Goal: Information Seeking & Learning: Compare options

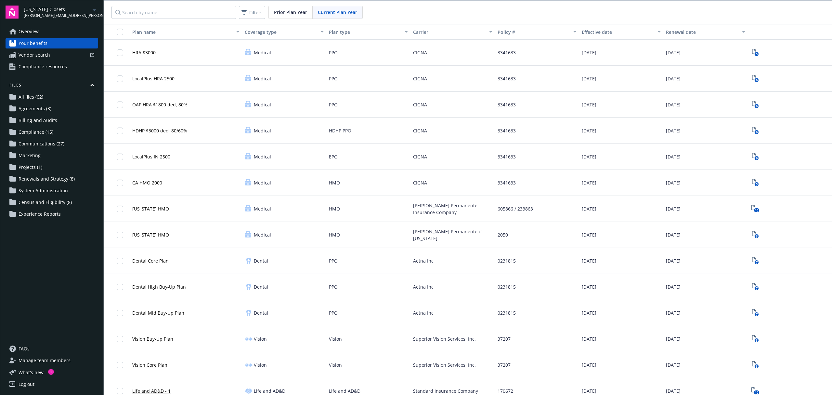
click at [88, 17] on div "California Closets jonathan.johnson@newfront.com" at bounding box center [61, 12] width 74 height 13
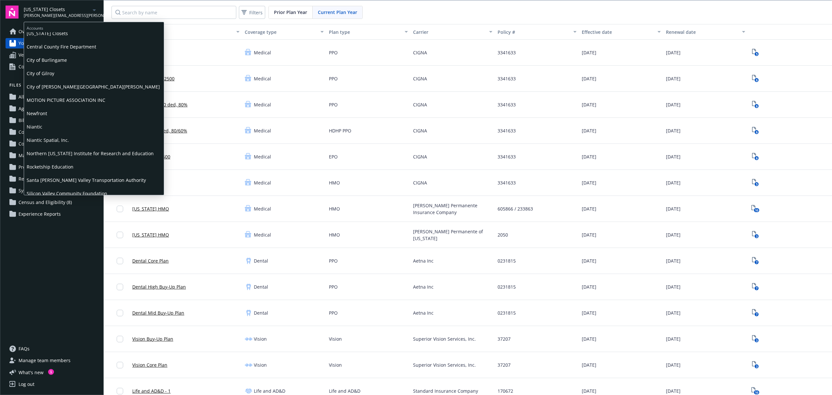
scroll to position [37, 0]
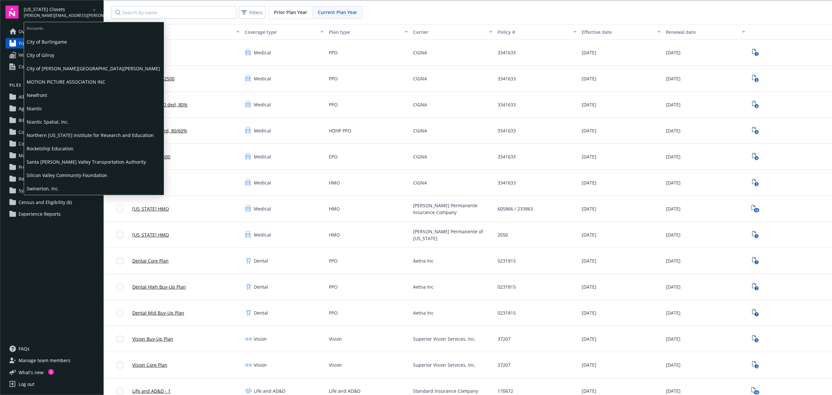
click at [67, 149] on span "Rocketship Education" at bounding box center [94, 148] width 135 height 13
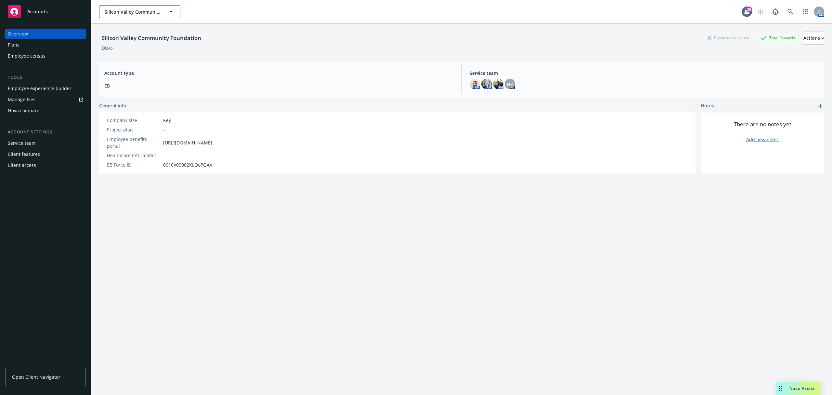
click at [142, 11] on span "Silicon Valley Community Foundation" at bounding box center [133, 11] width 56 height 7
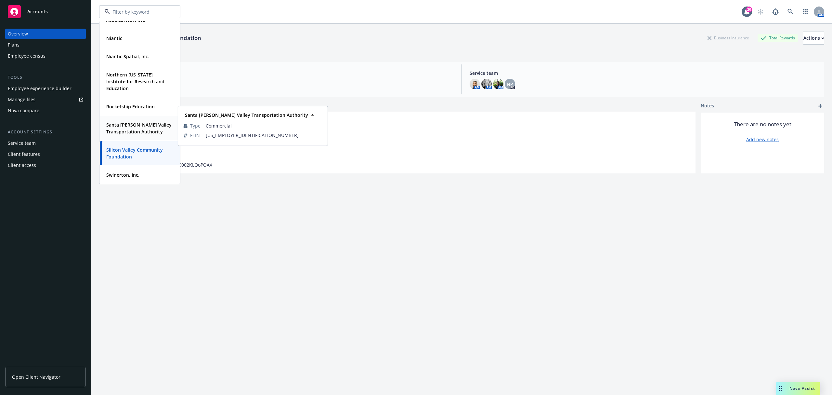
scroll to position [154, 0]
click at [129, 107] on strong "Rocketship Education" at bounding box center [130, 106] width 48 height 6
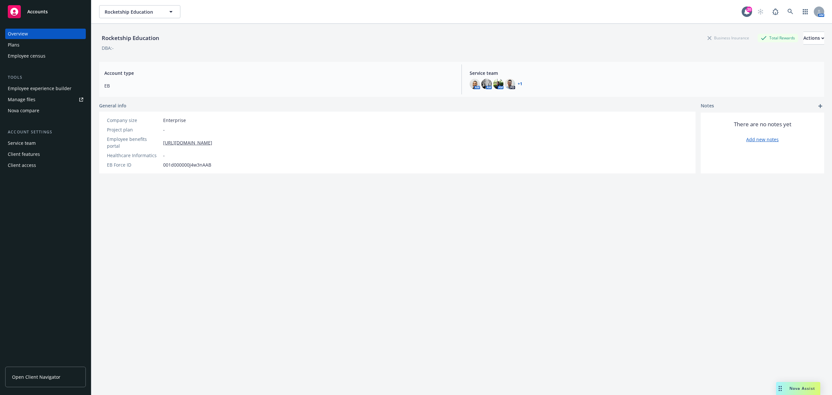
click at [40, 111] on div "Nova compare" at bounding box center [45, 110] width 75 height 10
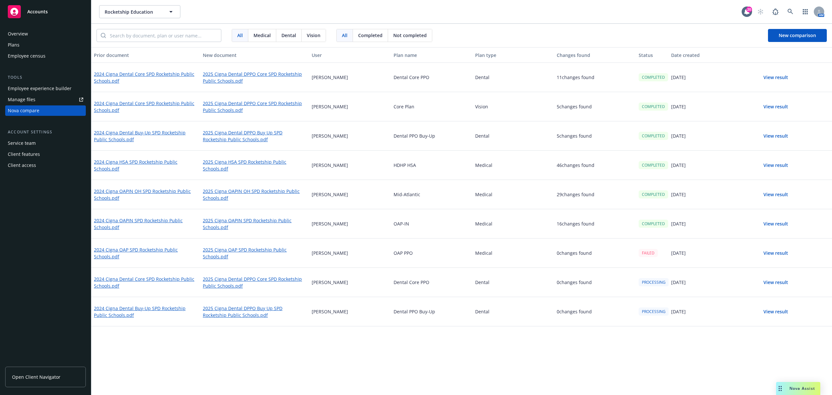
click at [769, 73] on button "View result" at bounding box center [776, 77] width 46 height 13
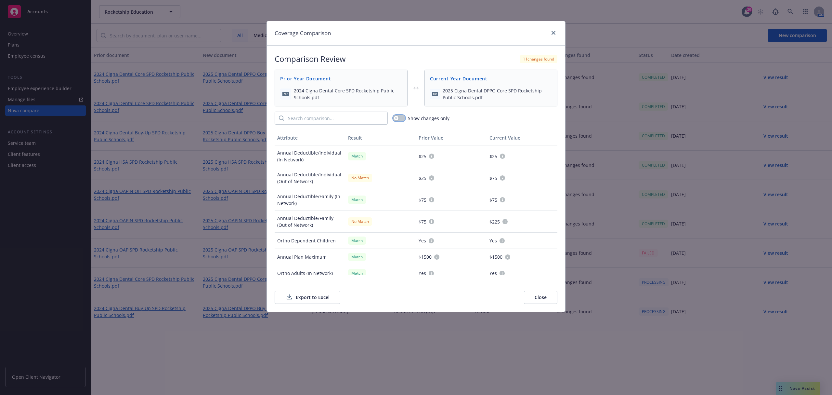
click at [401, 118] on button "button" at bounding box center [399, 118] width 12 height 7
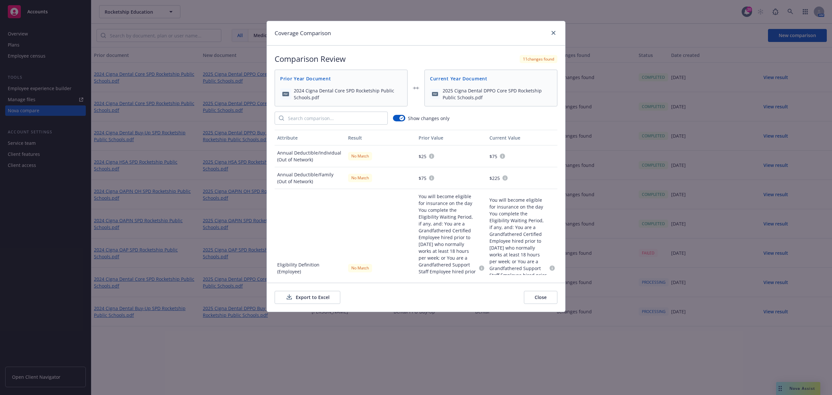
click at [441, 84] on div "Current Year Document" at bounding box center [491, 78] width 132 height 17
drag, startPoint x: 468, startPoint y: 75, endPoint x: 469, endPoint y: 81, distance: 5.2
click at [469, 75] on span "Current Year Document" at bounding box center [491, 78] width 122 height 7
click at [469, 81] on span "Current Year Document" at bounding box center [491, 78] width 122 height 7
click at [552, 34] on icon "close" at bounding box center [554, 33] width 4 height 4
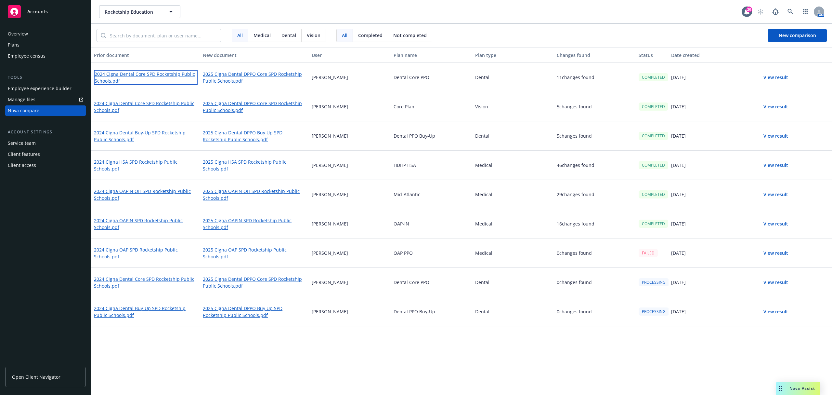
click at [155, 71] on link "2024 Cigna Dental Core SPD Rocketship Public Schools.pdf" at bounding box center [146, 77] width 104 height 15
click at [224, 72] on link "2025 Cigna Dental DPPO Core SPD Rocketship Public Schools.pdf" at bounding box center [255, 77] width 104 height 15
click at [771, 83] on button "View result" at bounding box center [776, 77] width 46 height 13
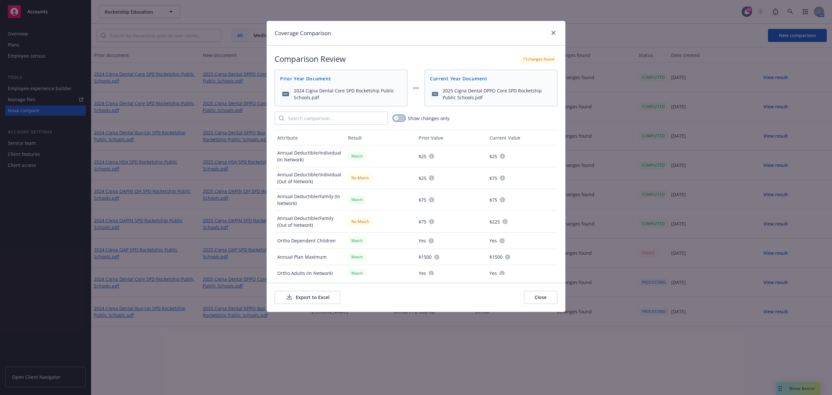
click at [404, 119] on button "button" at bounding box center [399, 118] width 12 height 7
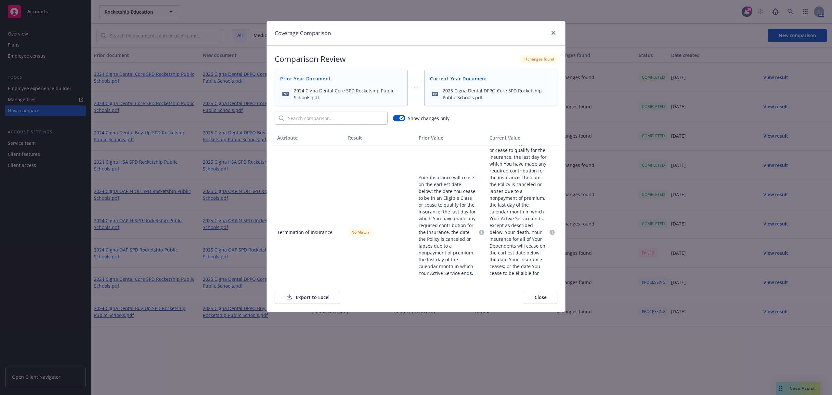
scroll to position [86, 0]
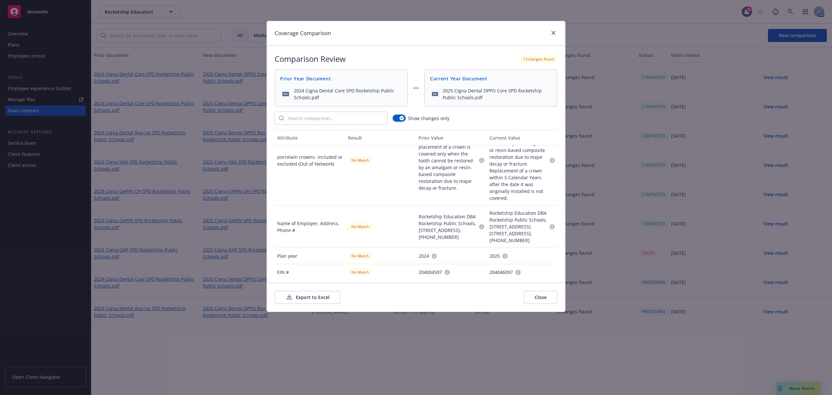
click at [397, 119] on button "button" at bounding box center [399, 118] width 12 height 7
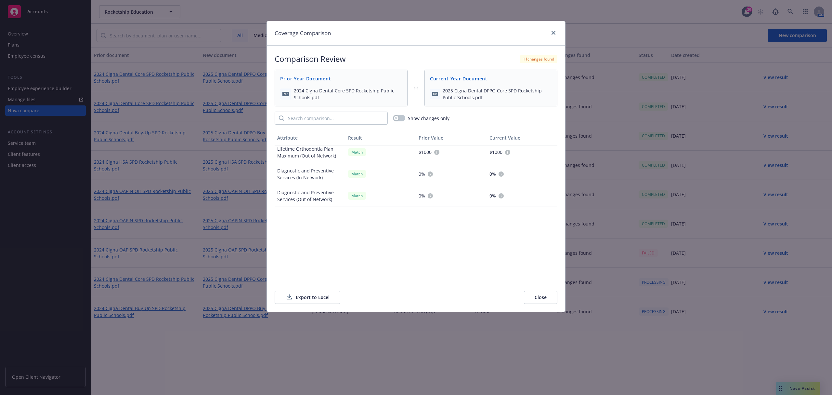
scroll to position [0, 0]
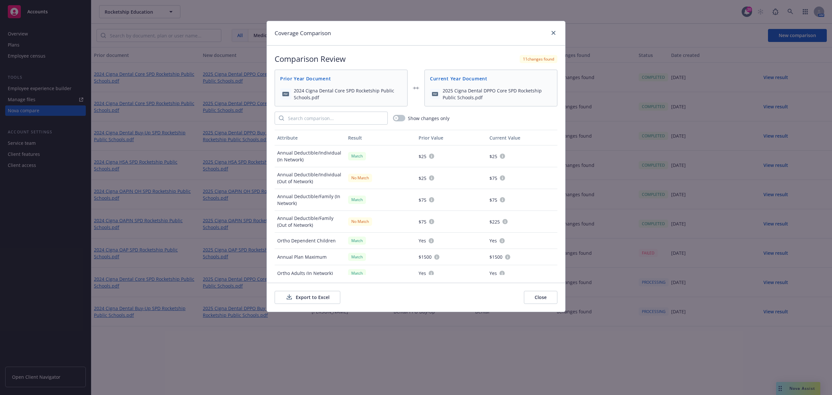
click at [304, 303] on button "Export to Excel" at bounding box center [308, 297] width 66 height 13
click at [550, 33] on link "close" at bounding box center [554, 33] width 8 height 8
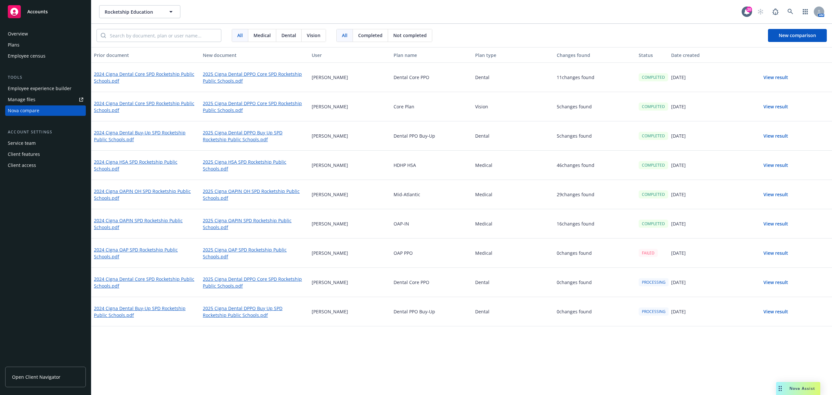
click at [780, 107] on button "View result" at bounding box center [776, 106] width 46 height 13
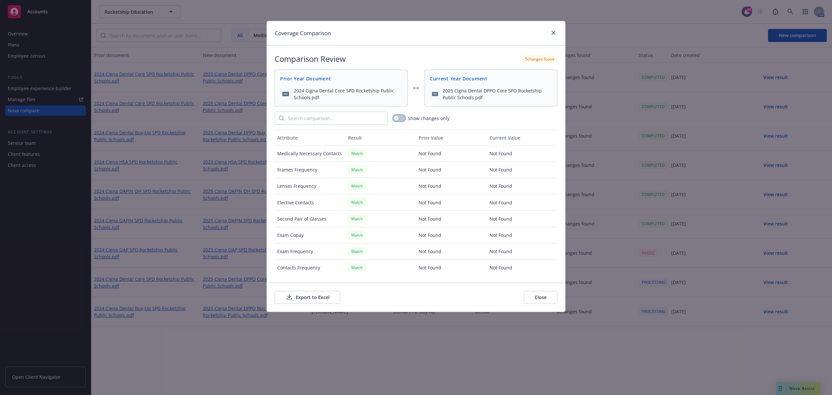
click at [402, 118] on button "button" at bounding box center [399, 118] width 12 height 7
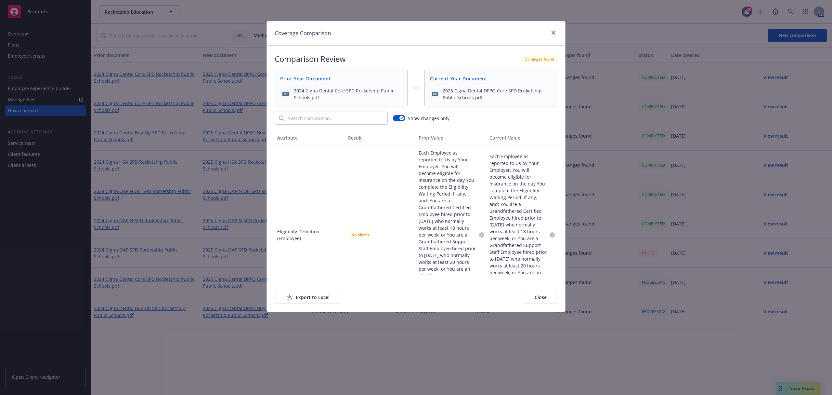
drag, startPoint x: 555, startPoint y: 153, endPoint x: 557, endPoint y: 215, distance: 61.8
click at [557, 215] on div "Attribute Result Prior Value Current Value Eligibility Definition (Employee) No…" at bounding box center [416, 202] width 283 height 145
drag, startPoint x: 554, startPoint y: 161, endPoint x: 618, endPoint y: 276, distance: 131.5
click at [564, 275] on div "Comparison Review 5 changes found Prior Year Document 2024 Cigna Dental Core SP…" at bounding box center [416, 164] width 298 height 237
drag, startPoint x: 553, startPoint y: 161, endPoint x: 552, endPoint y: 275, distance: 113.5
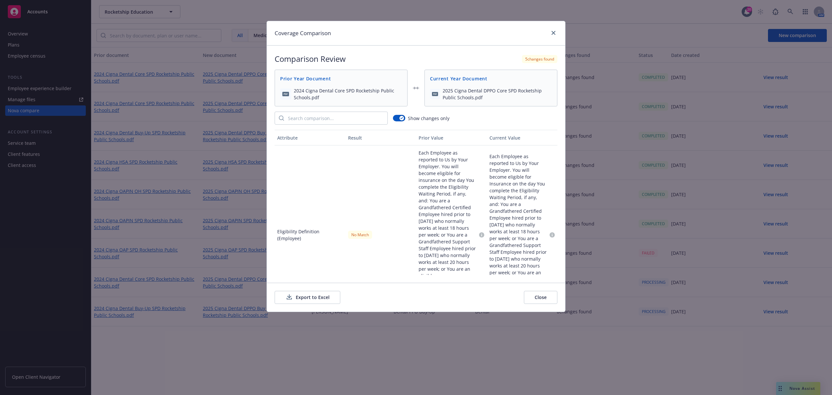
click at [553, 276] on div "Comparison Review 5 changes found Prior Year Document 2024 Cigna Dental Core SP…" at bounding box center [416, 164] width 298 height 237
click at [320, 296] on button "Export to Excel" at bounding box center [308, 297] width 66 height 13
click at [554, 33] on icon "close" at bounding box center [554, 33] width 4 height 4
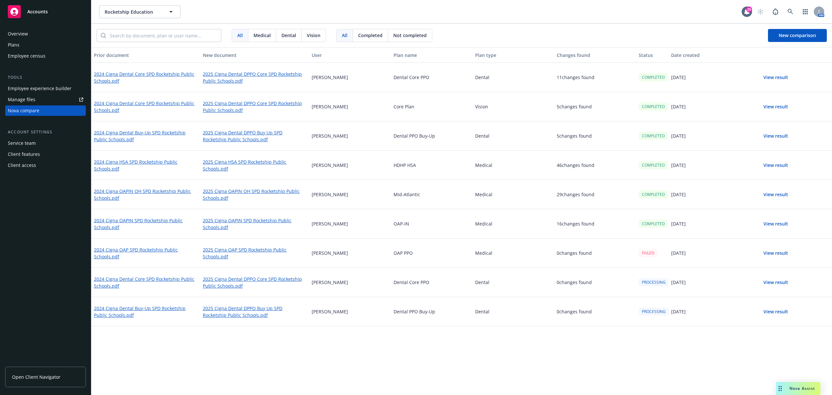
click at [774, 134] on button "View result" at bounding box center [776, 135] width 46 height 13
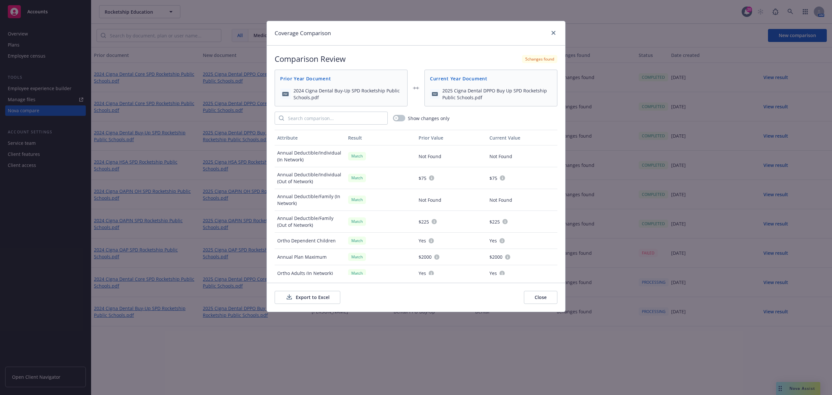
click at [326, 296] on button "Export to Excel" at bounding box center [308, 297] width 66 height 13
click at [555, 30] on link "close" at bounding box center [554, 33] width 8 height 8
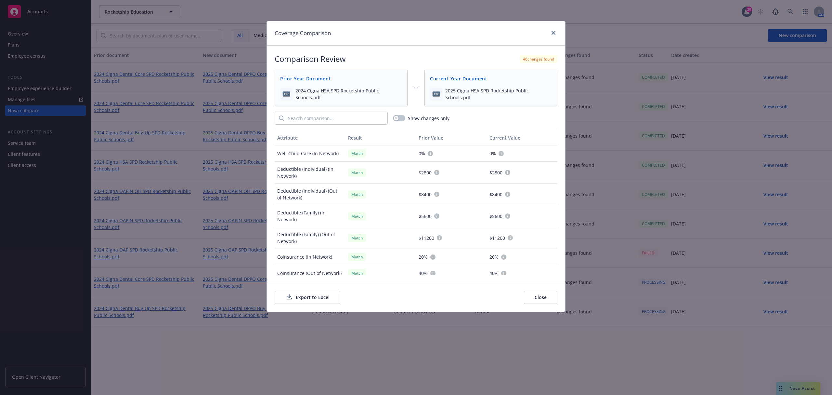
click at [317, 299] on button "Export to Excel" at bounding box center [308, 297] width 66 height 13
click at [556, 32] on link "close" at bounding box center [554, 33] width 8 height 8
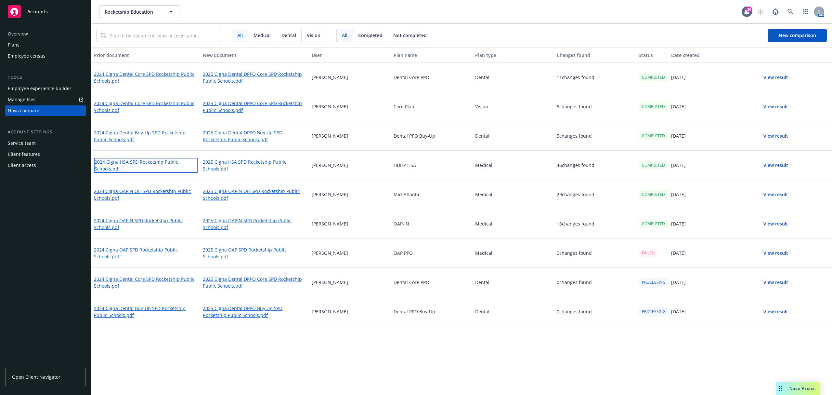
click at [150, 163] on link "2024 Cigna HSA SPD Rocketship Public Schools.pdf" at bounding box center [146, 165] width 104 height 15
click at [223, 165] on link "2025 Cigna HSA SPD Rocketship Public Schools.pdf" at bounding box center [255, 165] width 104 height 15
